Goal: Task Accomplishment & Management: Use online tool/utility

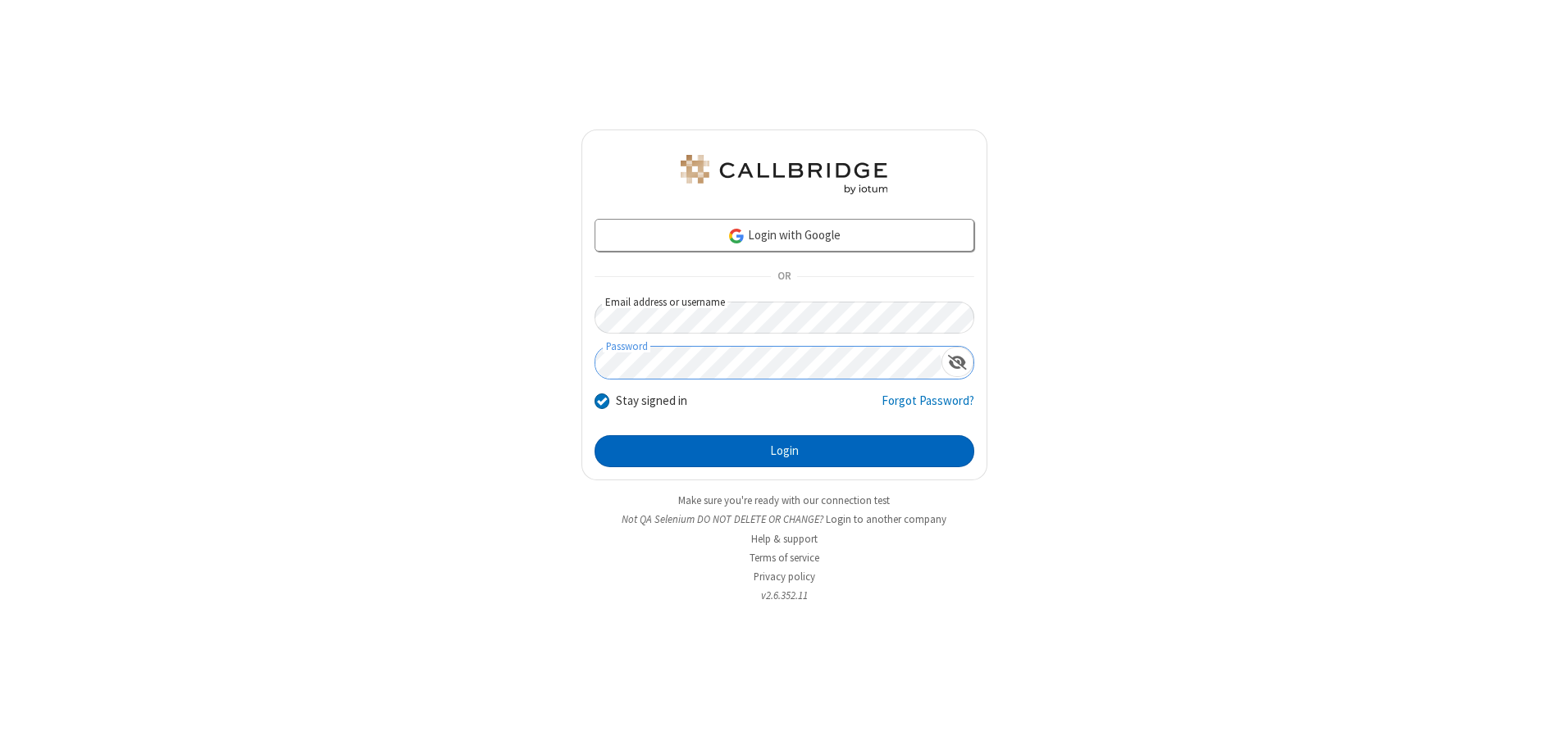
click at [784, 451] on button "Login" at bounding box center [784, 451] width 380 height 32
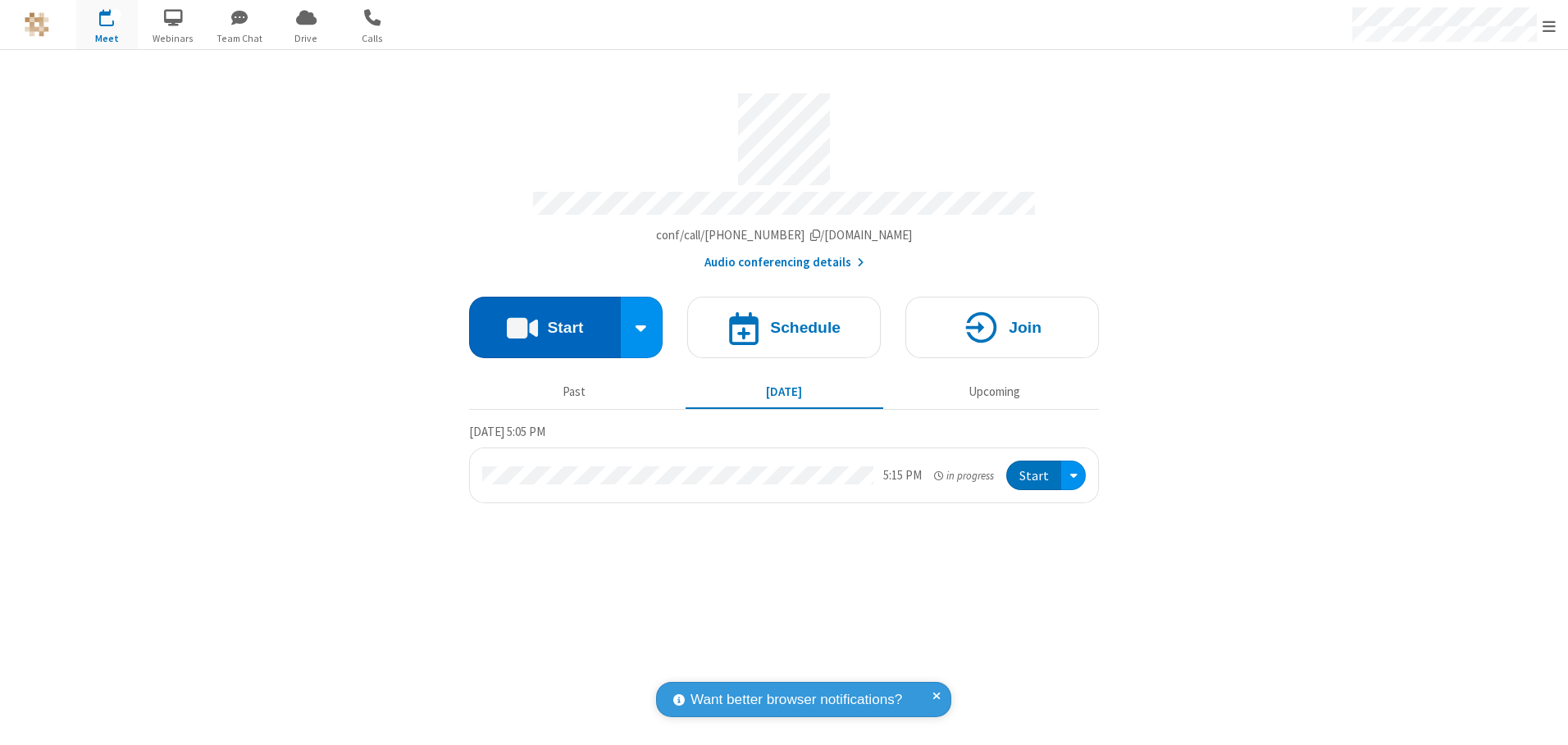
click at [544, 322] on button "Start" at bounding box center [544, 328] width 152 height 61
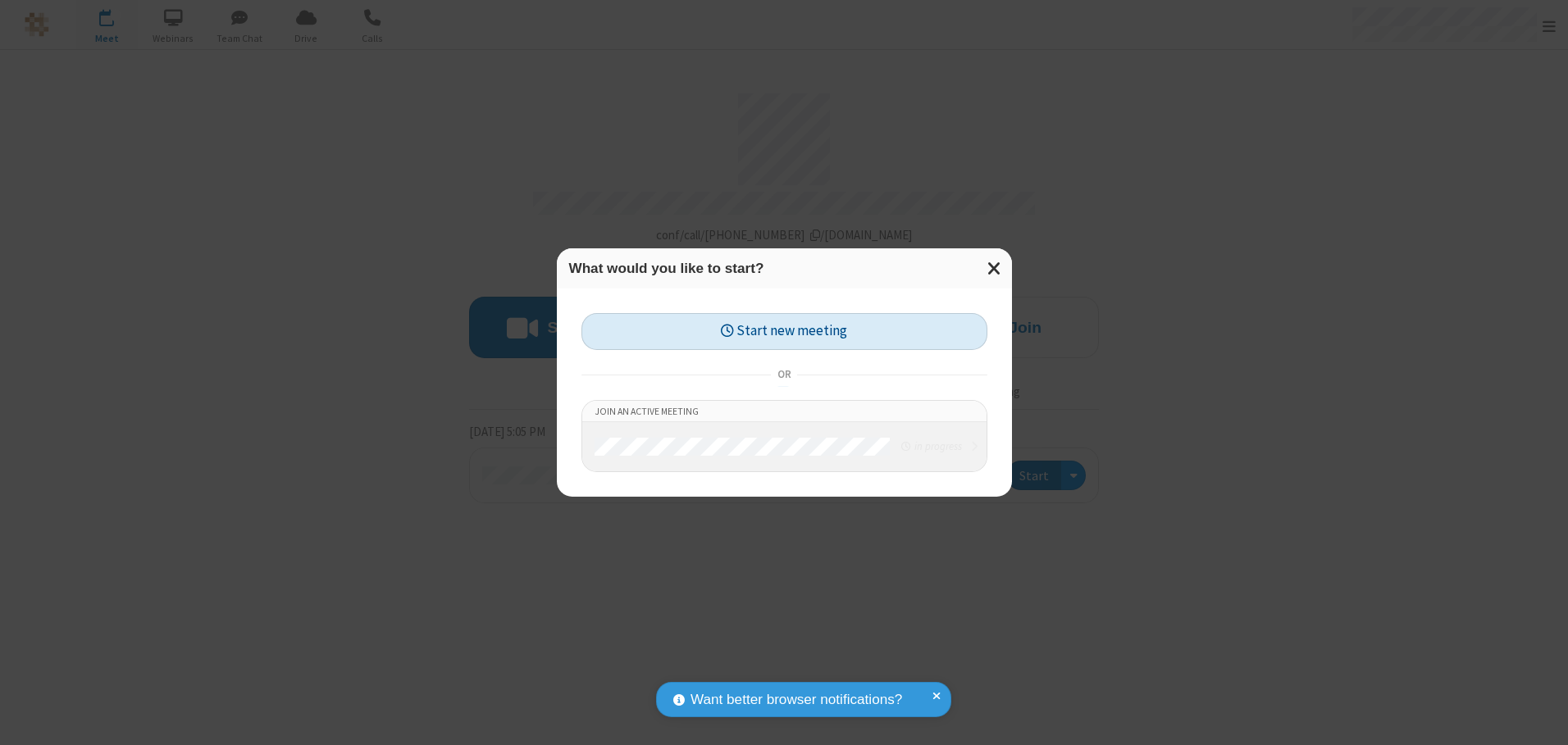
click at [784, 331] on button "Start new meeting" at bounding box center [784, 331] width 406 height 37
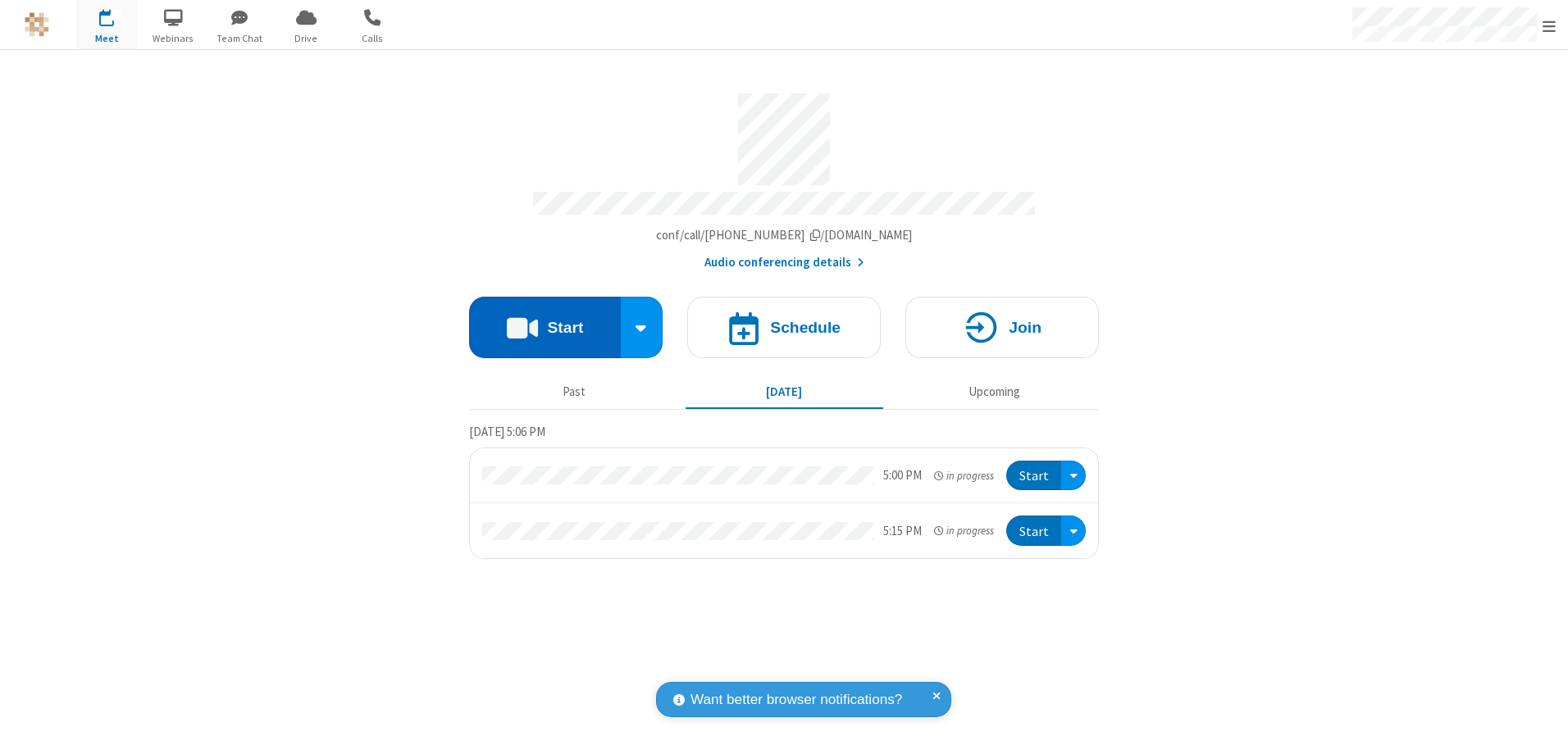
click at [544, 322] on button "Start" at bounding box center [544, 328] width 152 height 61
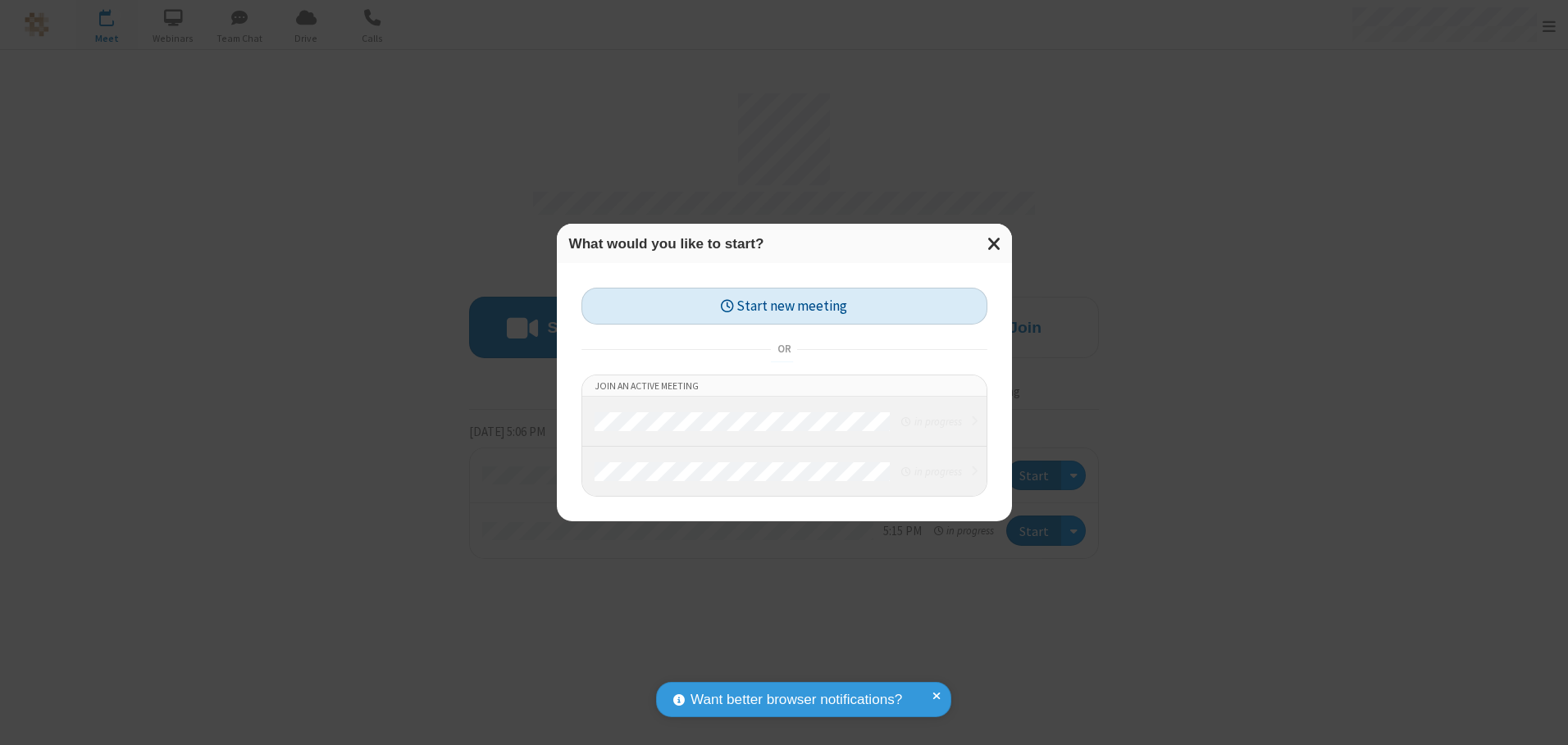
click at [784, 306] on button "Start new meeting" at bounding box center [784, 306] width 406 height 37
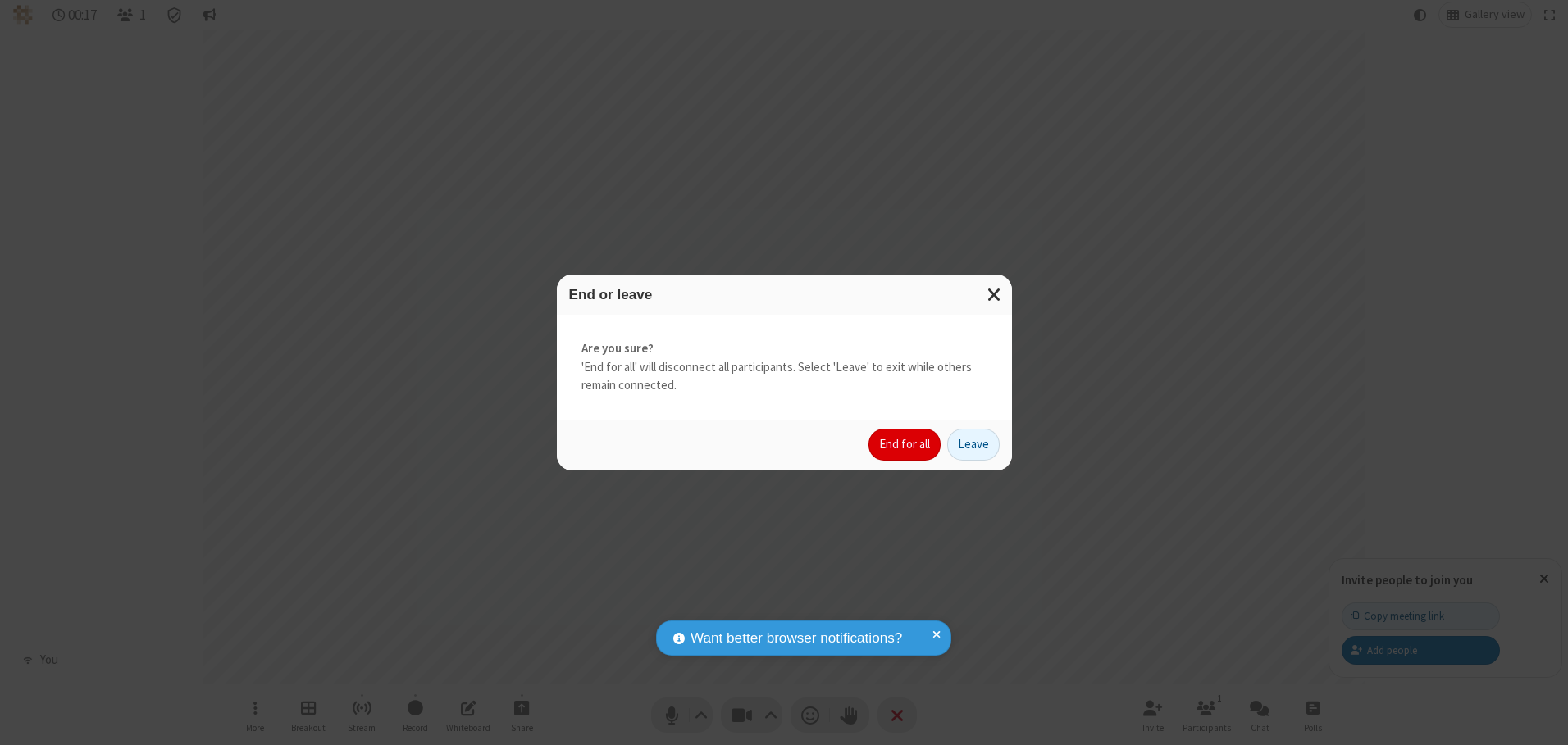
click at [905, 444] on button "End for all" at bounding box center [905, 444] width 72 height 32
